Goal: Information Seeking & Learning: Learn about a topic

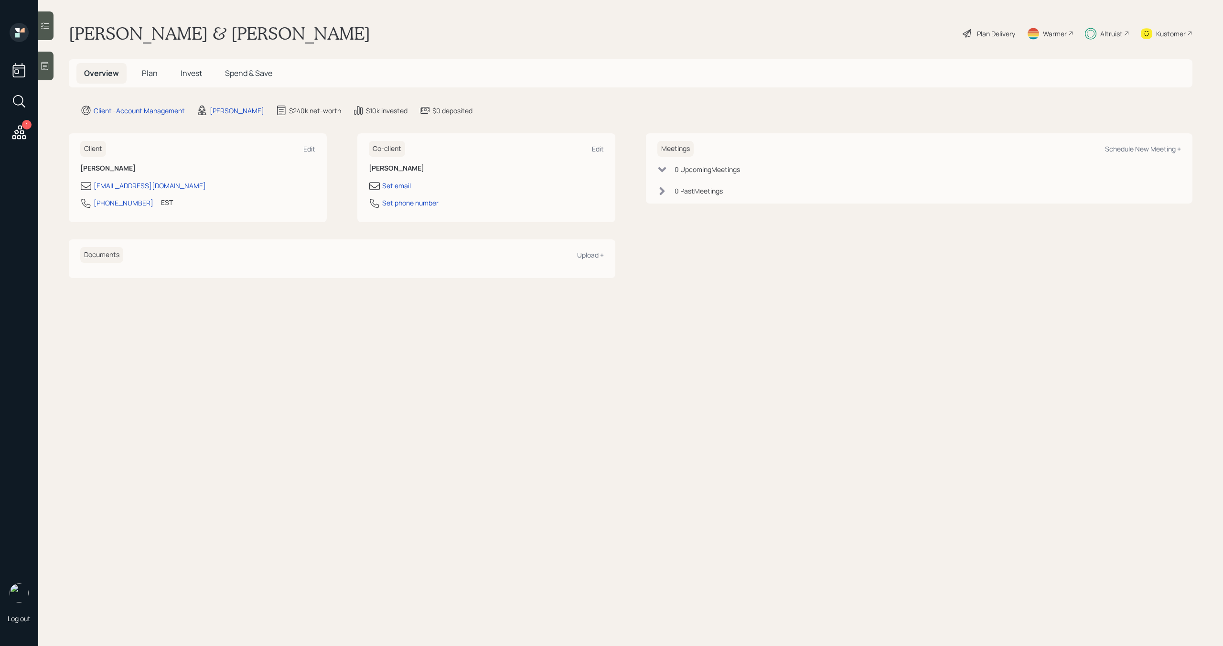
click at [1112, 31] on div "Altruist" at bounding box center [1111, 34] width 22 height 10
click at [182, 75] on span "Invest" at bounding box center [191, 73] width 21 height 11
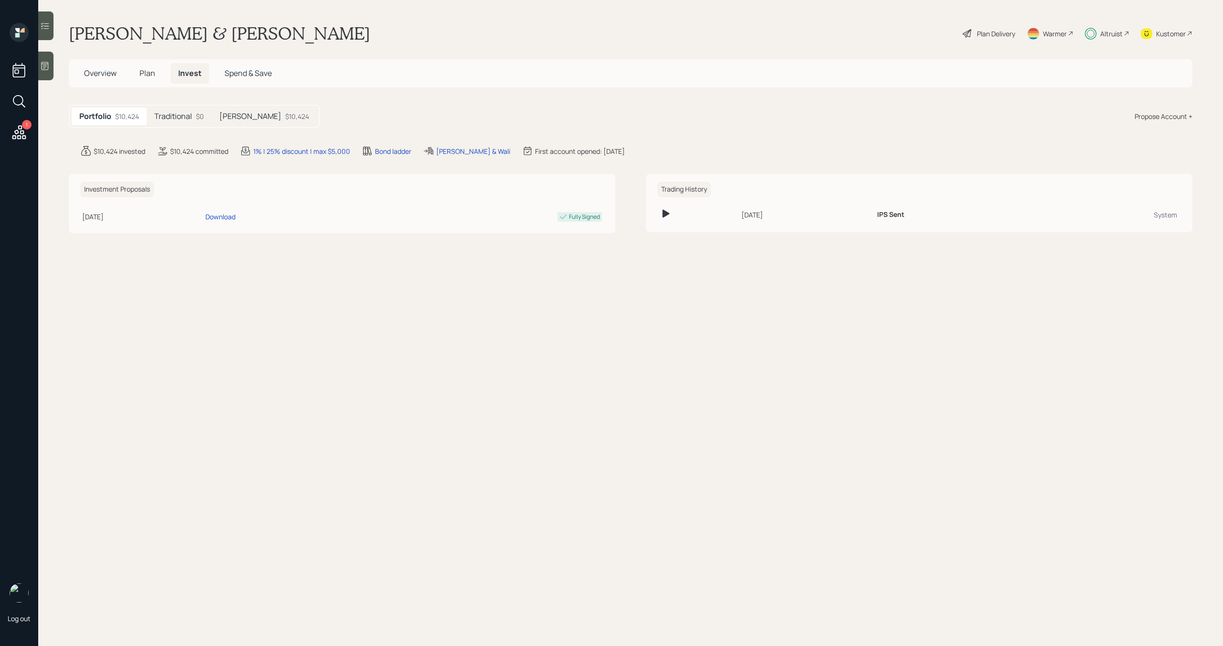
click at [181, 116] on h5 "Traditional" at bounding box center [173, 116] width 38 height 9
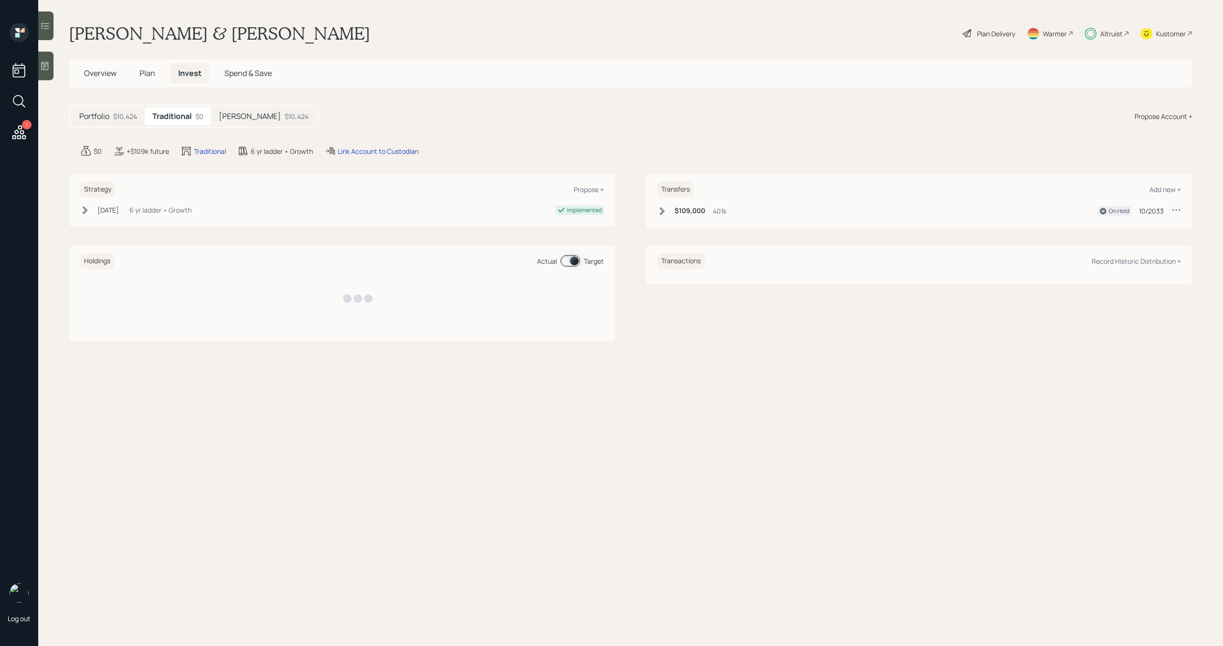
click at [240, 116] on div "[PERSON_NAME] $10,424" at bounding box center [263, 116] width 105 height 18
click at [575, 264] on span at bounding box center [570, 260] width 20 height 11
